Goal: Task Accomplishment & Management: Use online tool/utility

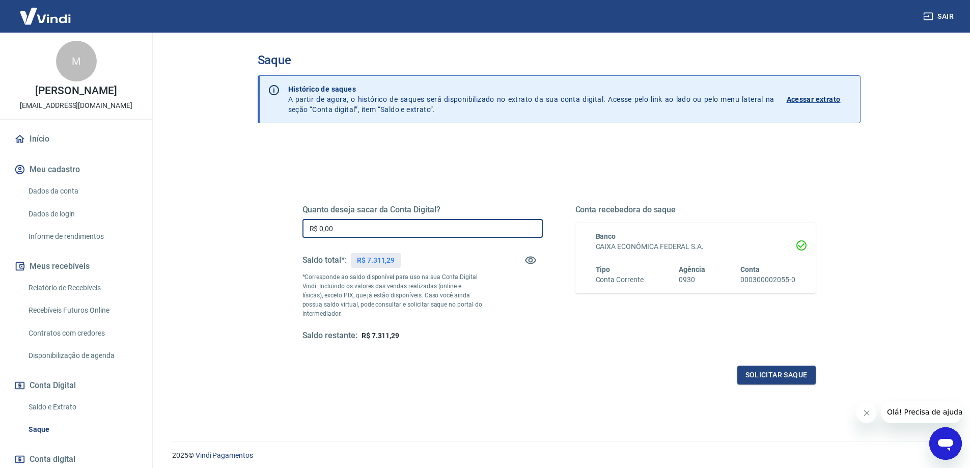
click at [441, 225] on input "R$ 0,00" at bounding box center [422, 228] width 240 height 19
type input "R$ 7.311,29"
click at [772, 346] on div "Quanto deseja sacar da Conta Digital? R$ 7.311,29 ​ Saldo total*: R$ 7.311,29 *…" at bounding box center [558, 282] width 513 height 204
drag, startPoint x: 771, startPoint y: 363, endPoint x: 771, endPoint y: 380, distance: 16.8
click at [771, 366] on div "Quanto deseja sacar da Conta Digital? R$ 7.311,29 ​ Saldo total*: R$ 7.311,29 *…" at bounding box center [558, 282] width 513 height 204
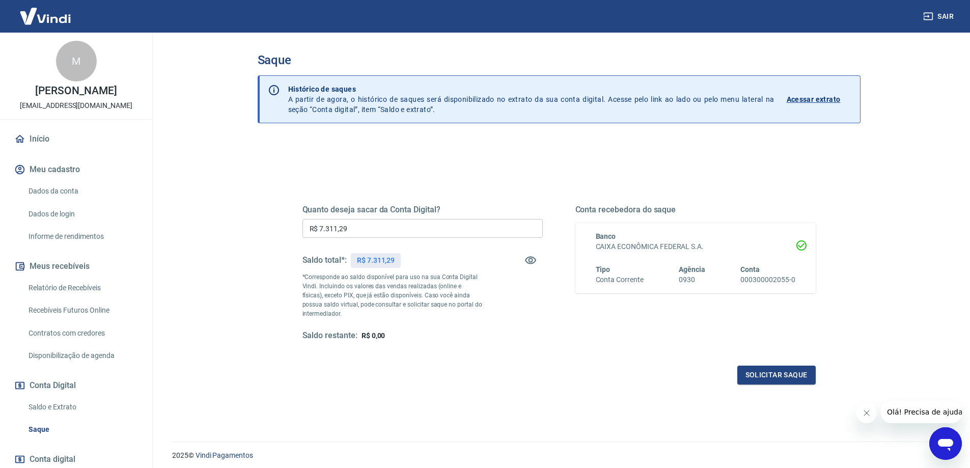
click at [768, 387] on div "Quanto deseja sacar da Conta Digital? R$ 7.311,29 ​ Saldo total*: R$ 7.311,29 *…" at bounding box center [559, 278] width 538 height 237
click at [768, 378] on button "Solicitar saque" at bounding box center [776, 375] width 78 height 19
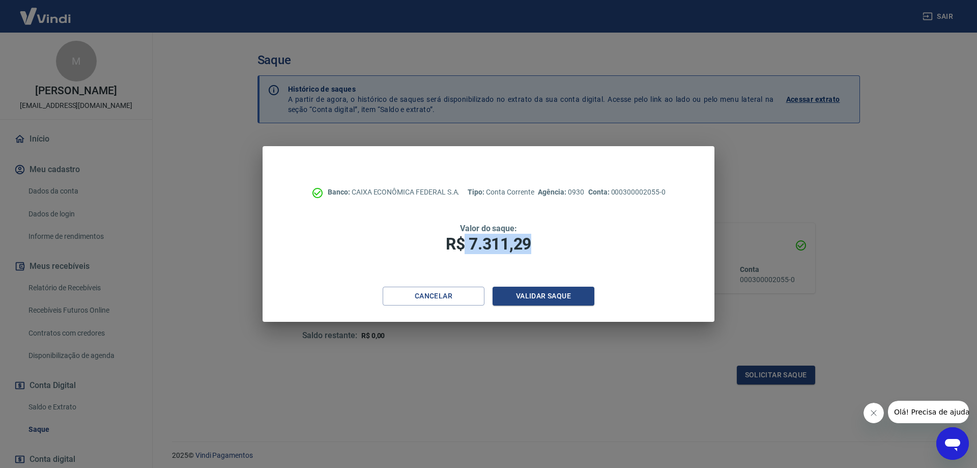
drag, startPoint x: 513, startPoint y: 240, endPoint x: 463, endPoint y: 243, distance: 50.0
click at [462, 243] on h1 "R$ 7.311,29" at bounding box center [488, 244] width 371 height 20
click at [555, 295] on button "Validar saque" at bounding box center [544, 296] width 102 height 19
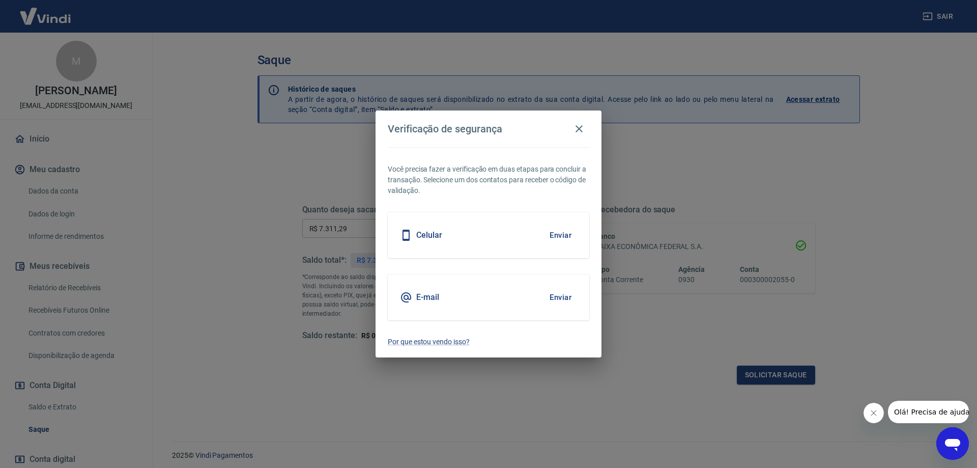
click at [564, 233] on button "Enviar" at bounding box center [560, 235] width 33 height 21
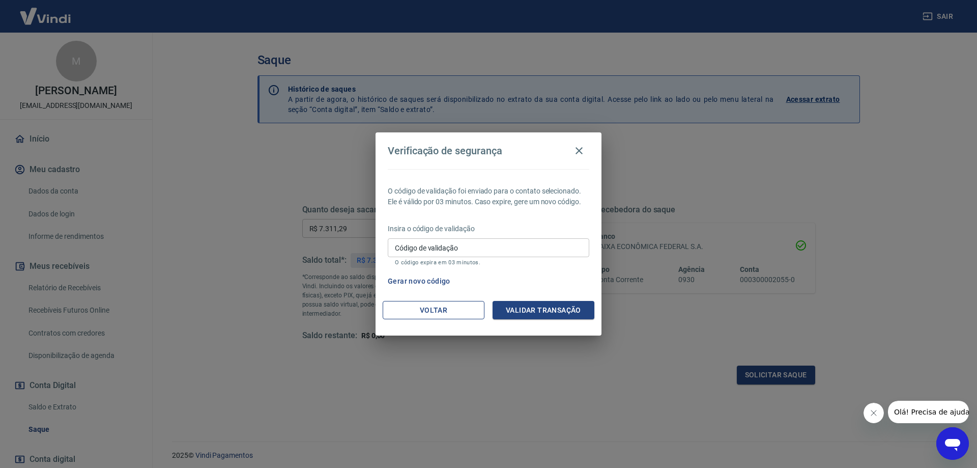
click at [462, 309] on button "Voltar" at bounding box center [434, 310] width 102 height 19
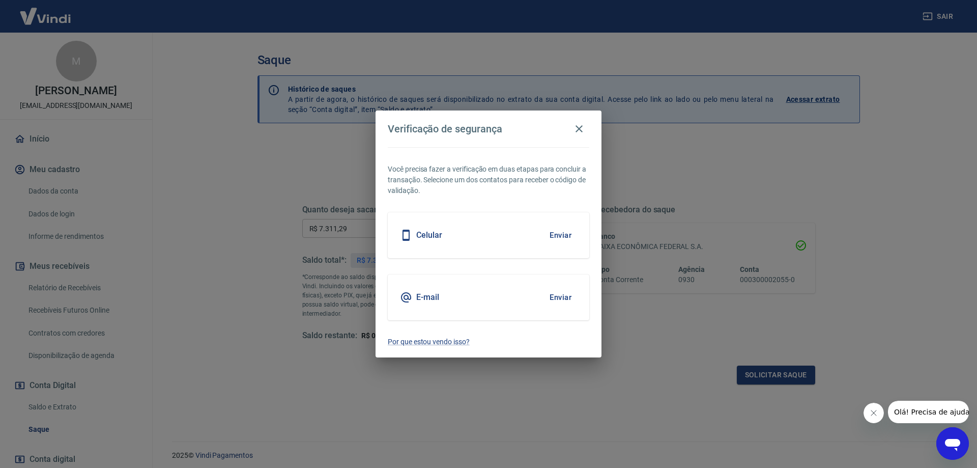
click at [562, 298] on button "Enviar" at bounding box center [560, 297] width 33 height 21
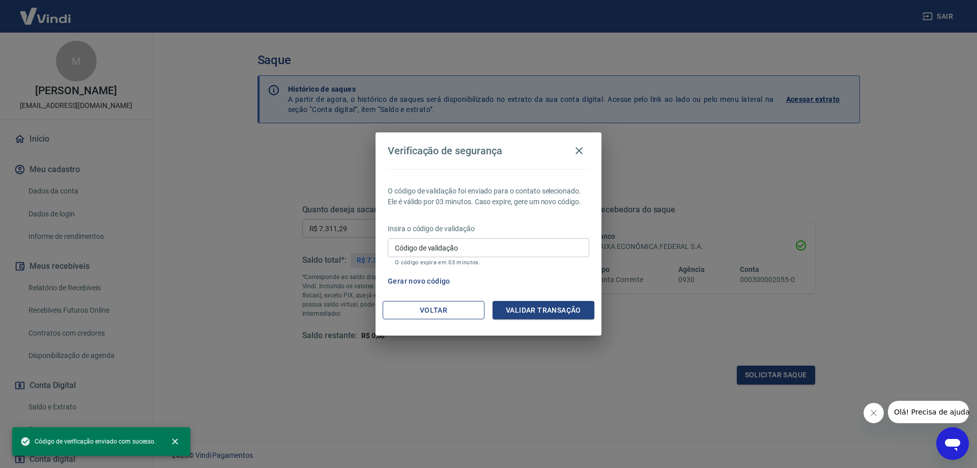
click at [452, 312] on button "Voltar" at bounding box center [434, 310] width 102 height 19
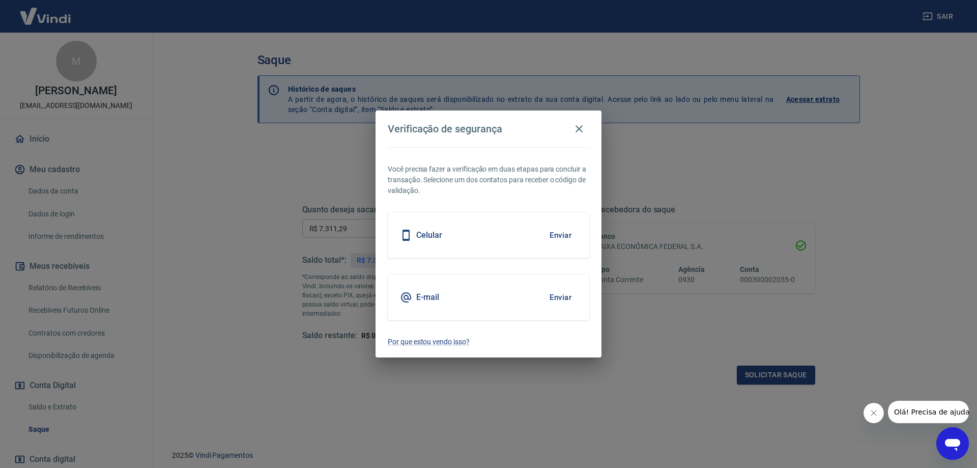
click at [570, 240] on button "Enviar" at bounding box center [560, 235] width 33 height 21
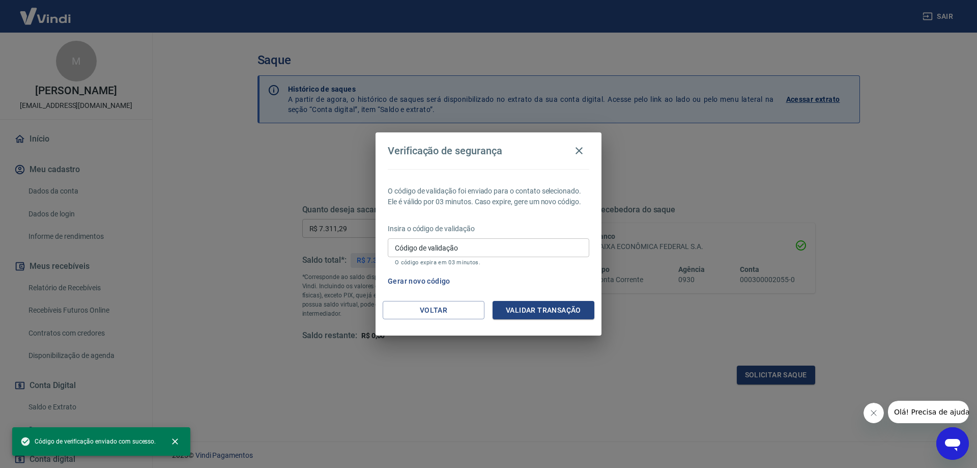
click at [432, 278] on button "Gerar novo código" at bounding box center [419, 281] width 71 height 19
